Goal: Navigation & Orientation: Find specific page/section

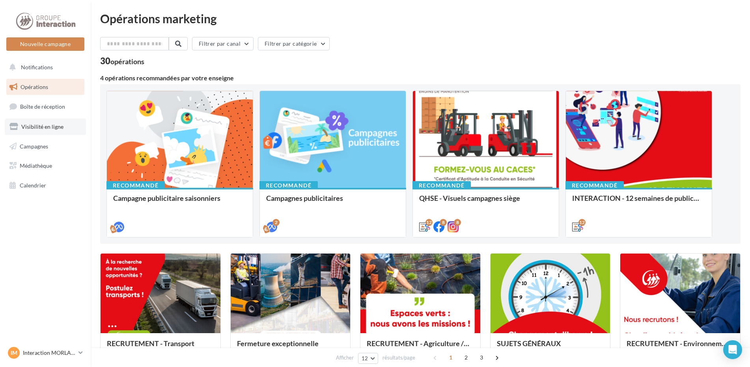
click at [61, 129] on span "Visibilité en ligne" at bounding box center [42, 126] width 42 height 7
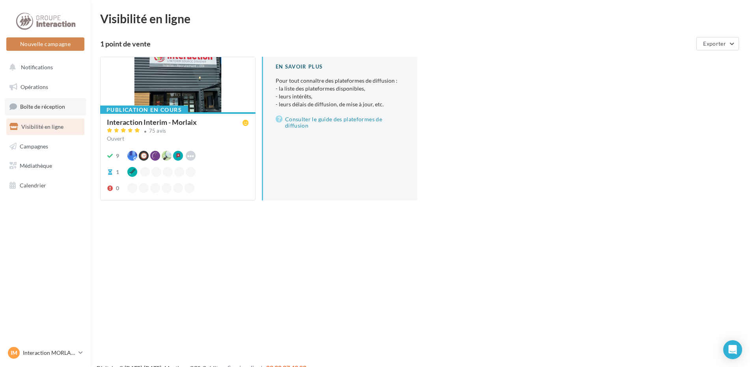
click at [51, 108] on span "Boîte de réception" at bounding box center [42, 106] width 45 height 7
